Goal: Find specific page/section: Find specific page/section

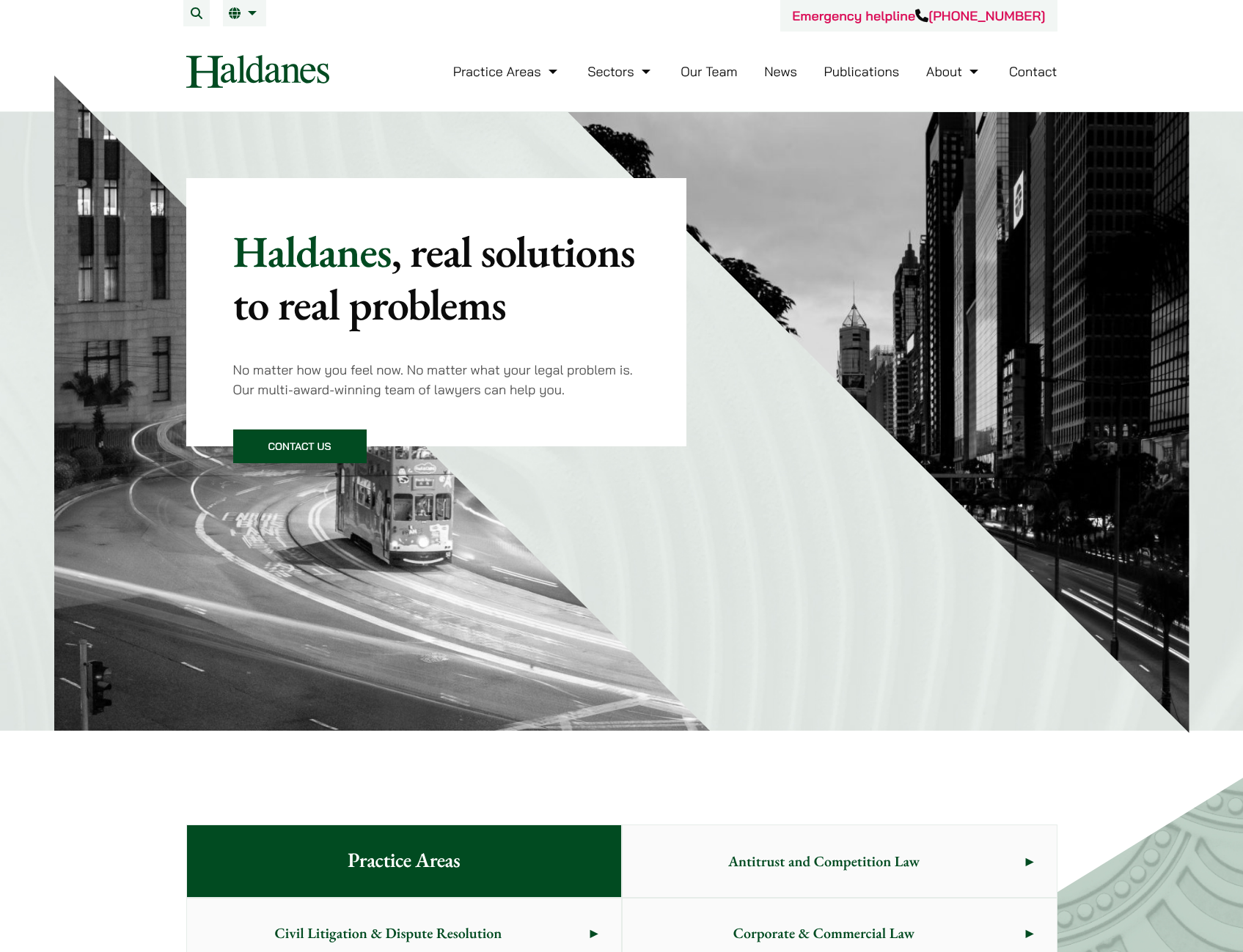
click at [715, 72] on link "Our Team" at bounding box center [709, 71] width 57 height 17
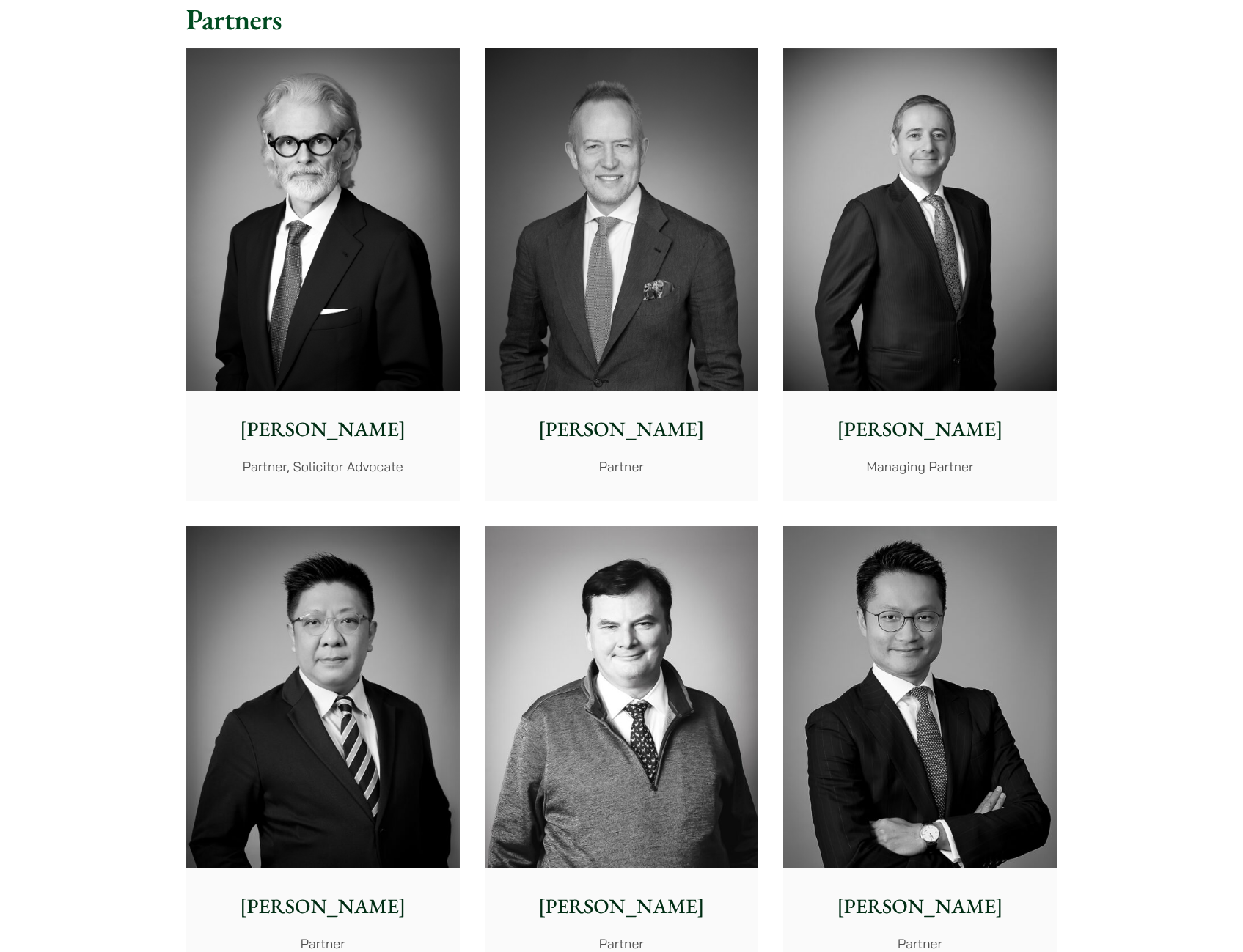
drag, startPoint x: 135, startPoint y: 182, endPoint x: 136, endPoint y: 191, distance: 9.1
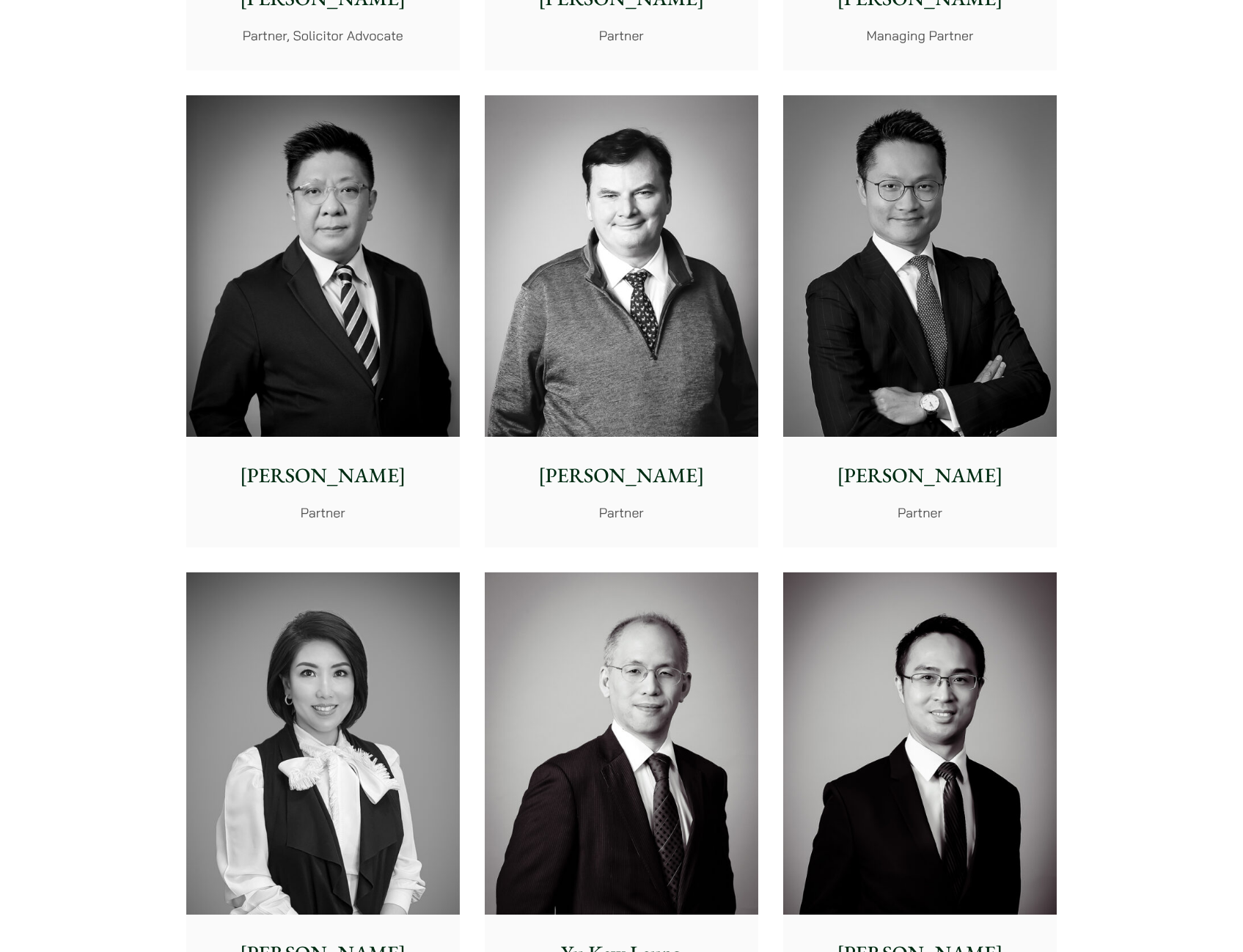
scroll to position [4250, 0]
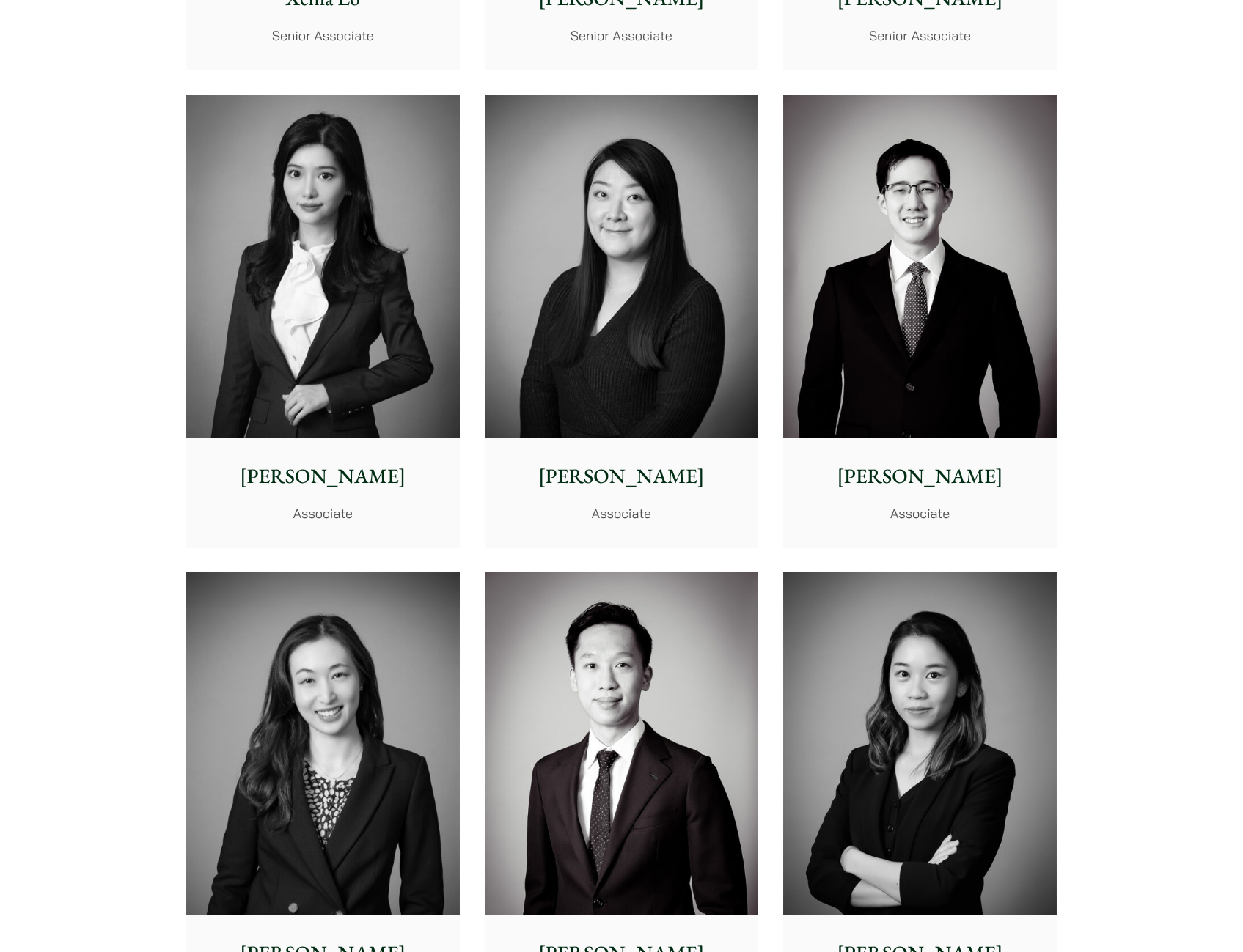
click at [1150, 208] on div "Partners [PERSON_NAME] Partner, Solicitor Advocate [PERSON_NAME] Partner [PERSO…" at bounding box center [621, 86] width 1243 height 8008
click at [968, 425] on img at bounding box center [920, 266] width 274 height 342
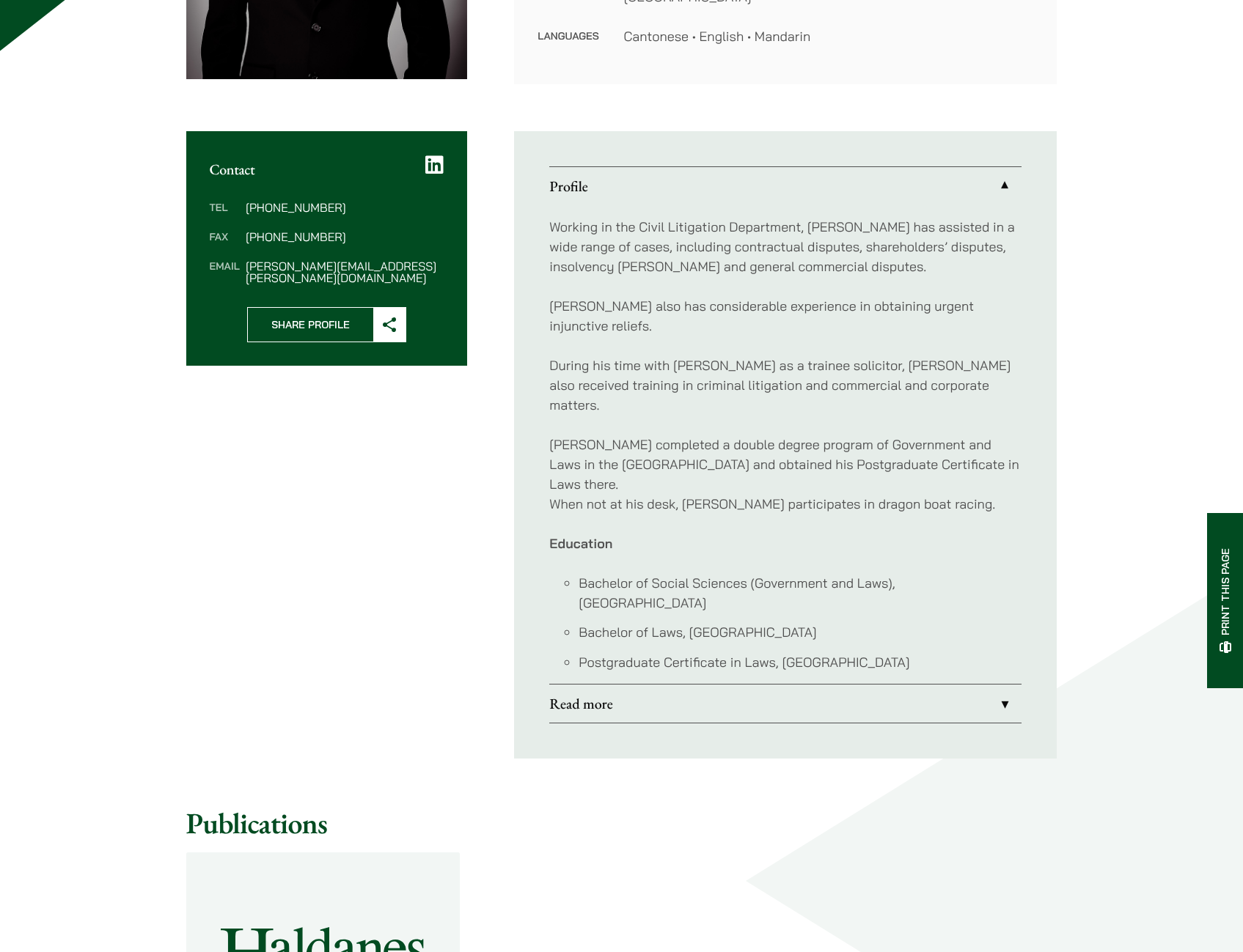
scroll to position [367, 0]
